Goal: Information Seeking & Learning: Learn about a topic

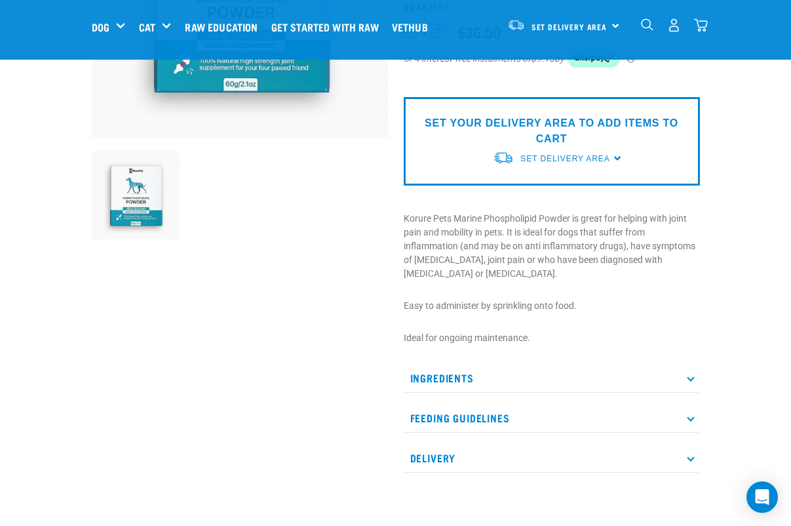
scroll to position [277, 0]
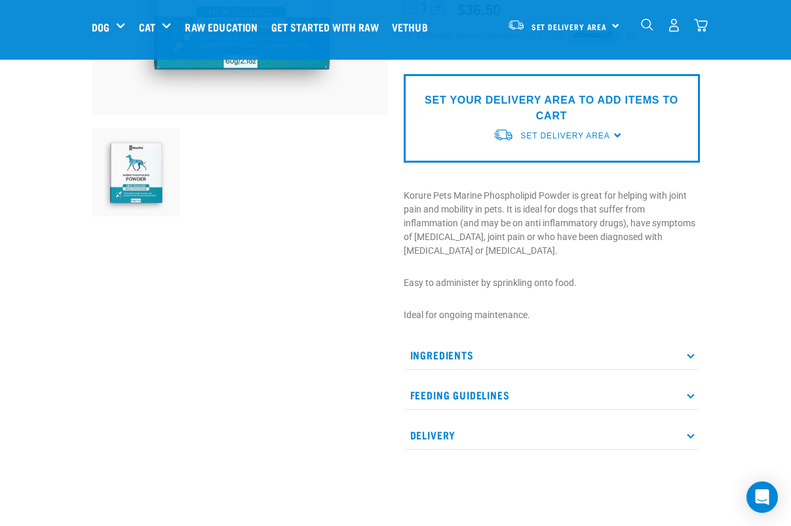
drag, startPoint x: 404, startPoint y: 205, endPoint x: 504, endPoint y: 248, distance: 108.6
click at [504, 248] on p "Korure Pets Marine Phospholipid Powder is great for helping with joint pain and…" at bounding box center [552, 223] width 296 height 69
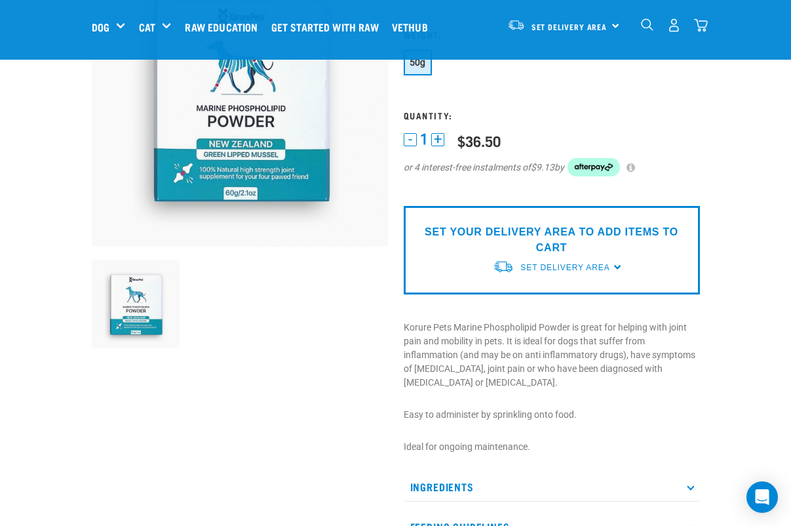
scroll to position [140, 0]
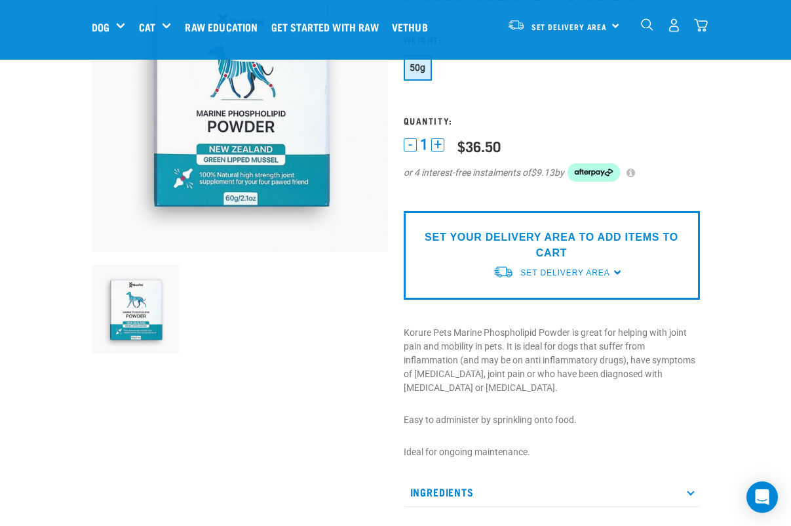
click at [535, 332] on p "Korure Pets Marine Phospholipid Powder is great for helping with joint pain and…" at bounding box center [552, 360] width 296 height 69
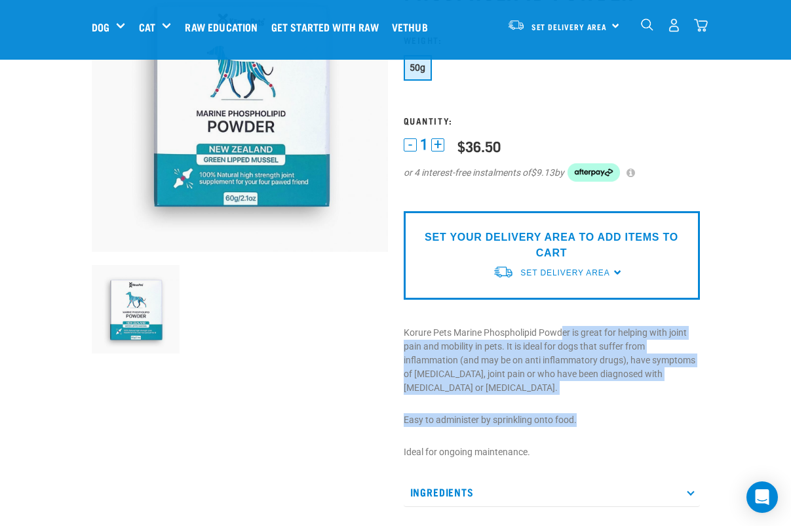
drag, startPoint x: 564, startPoint y: 333, endPoint x: 695, endPoint y: 421, distance: 158.7
click at [695, 421] on div "Korure Pets Marine Phospholipid Powder 50g" at bounding box center [552, 271] width 312 height 667
click at [637, 381] on p "Korure Pets Marine Phospholipid Powder is great for helping with joint pain and…" at bounding box center [552, 360] width 296 height 69
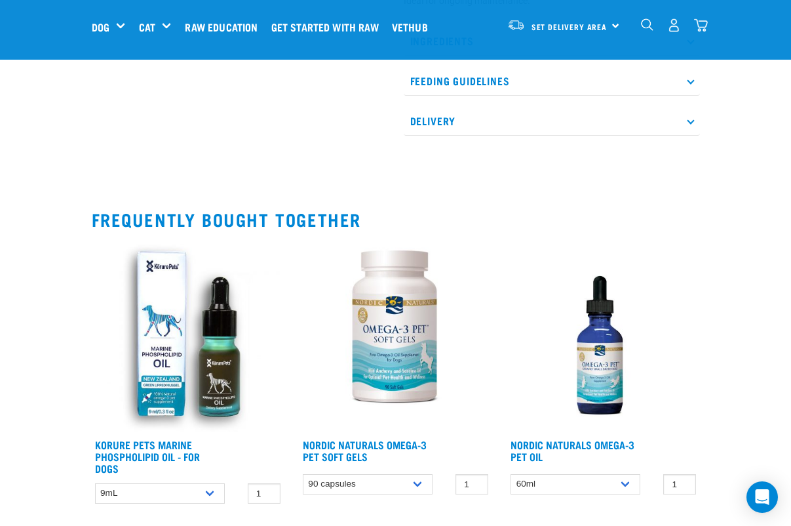
scroll to position [625, 0]
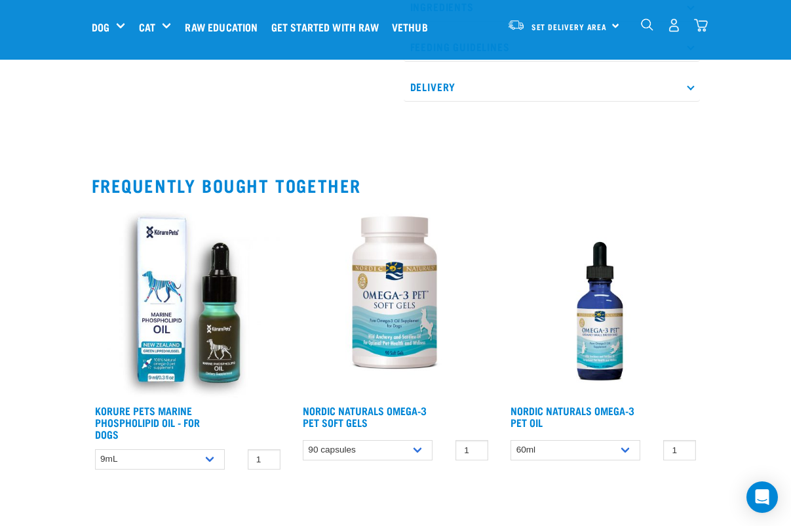
click at [392, 329] on img at bounding box center [395, 302] width 192 height 192
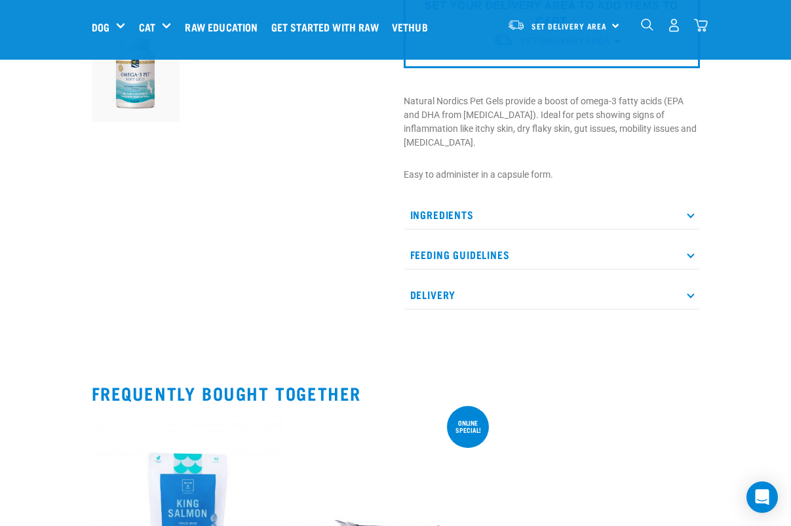
scroll to position [356, 0]
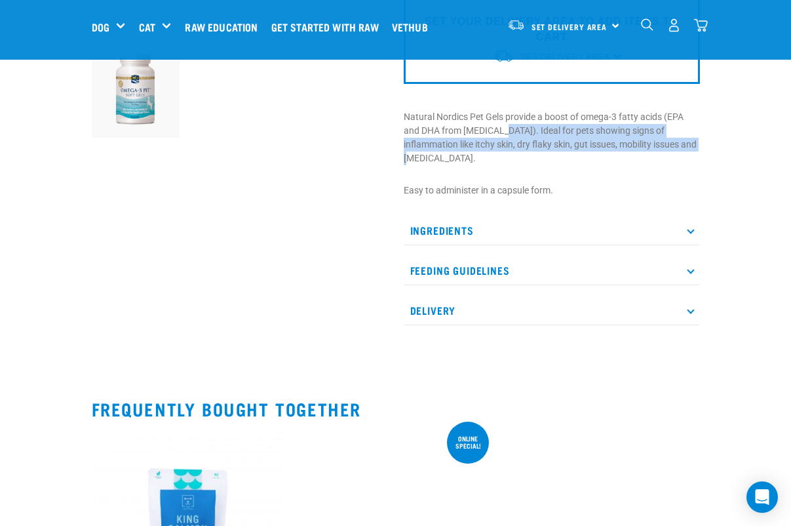
drag, startPoint x: 494, startPoint y: 130, endPoint x: 660, endPoint y: 147, distance: 166.7
click at [660, 147] on p "Natural Nordics Pet Gels provide a boost of omega-3 fatty acids (EPA and DHA fr…" at bounding box center [552, 137] width 296 height 55
